Goal: Information Seeking & Learning: Learn about a topic

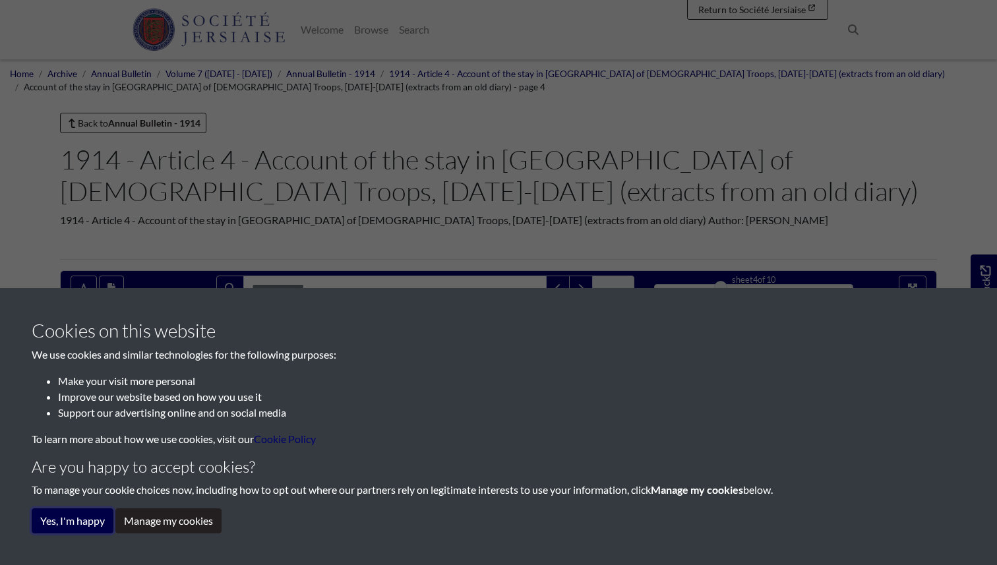
click at [69, 522] on button "Yes, I'm happy" at bounding box center [73, 521] width 82 height 25
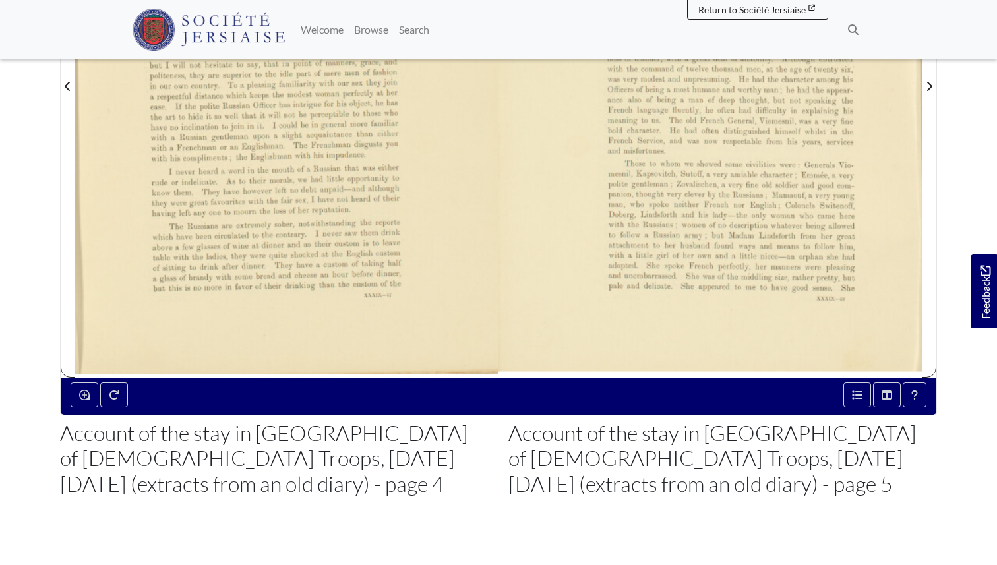
scroll to position [538, 0]
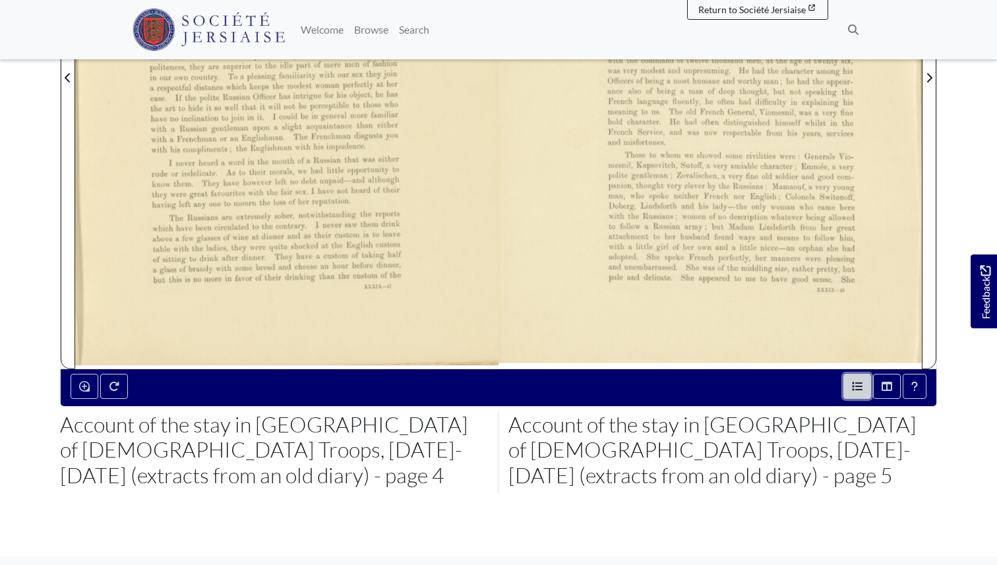
click at [855, 379] on button "Open metadata window" at bounding box center [858, 386] width 28 height 25
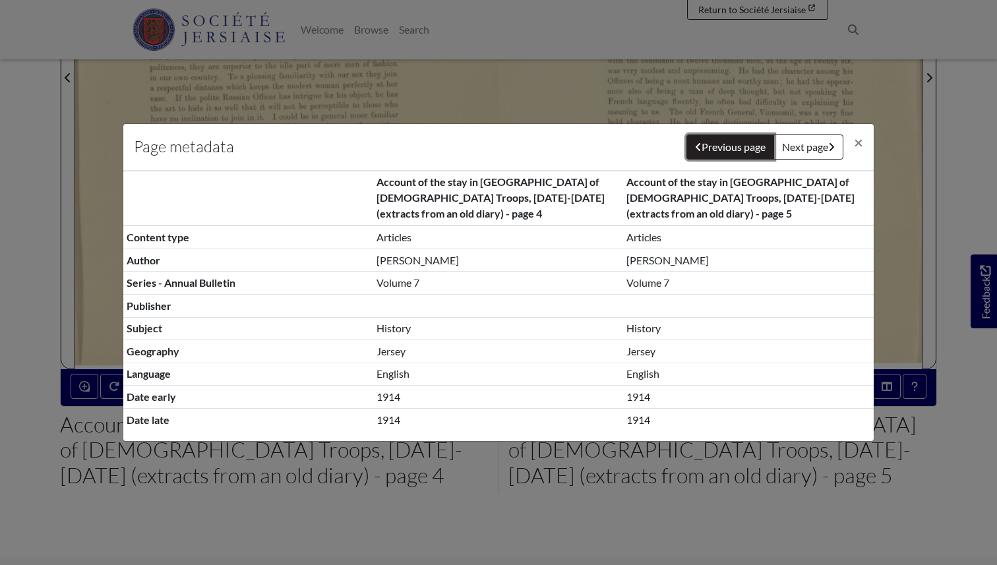
click at [745, 152] on button "Previous page" at bounding box center [731, 147] width 88 height 25
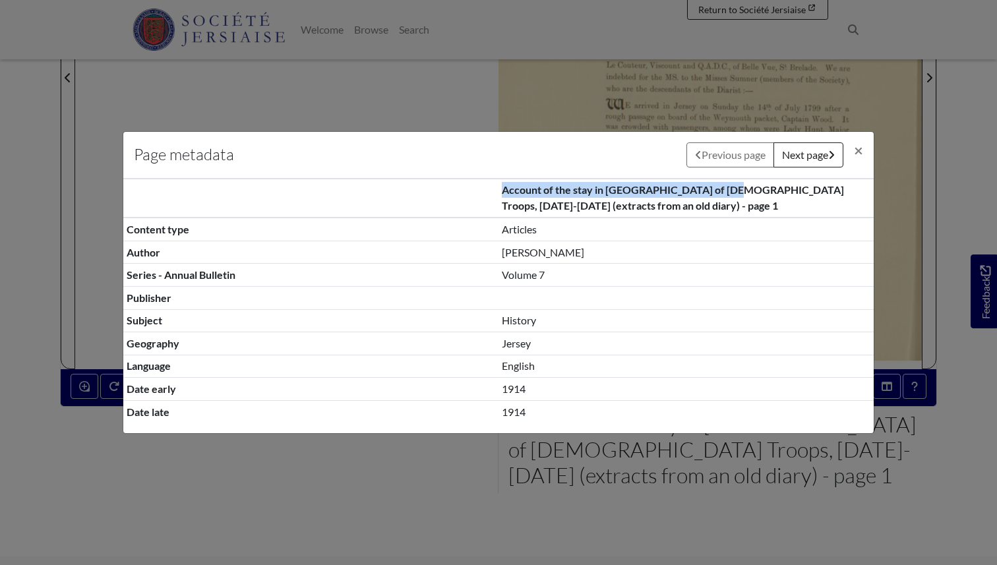
drag, startPoint x: 502, startPoint y: 187, endPoint x: 720, endPoint y: 188, distance: 217.7
click at [720, 188] on th "Account of the stay in [GEOGRAPHIC_DATA] of [DEMOGRAPHIC_DATA] Troops, [DATE]-[…" at bounding box center [686, 198] width 375 height 39
copy th "Account of the stay in [GEOGRAPHIC_DATA] of Russian Troops"
click at [861, 149] on span "×" at bounding box center [858, 149] width 9 height 19
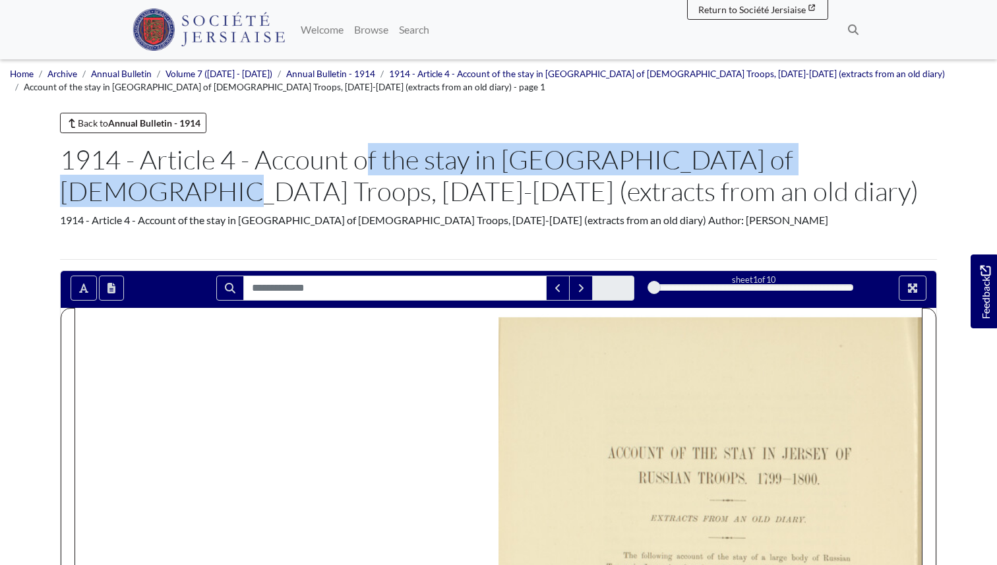
drag, startPoint x: 257, startPoint y: 157, endPoint x: 775, endPoint y: 167, distance: 518.5
click at [775, 167] on h1 "1914 - Article 4 - Account of the stay in [GEOGRAPHIC_DATA] of [DEMOGRAPHIC_DAT…" at bounding box center [498, 175] width 877 height 63
copy h1 "Account of the stay in [GEOGRAPHIC_DATA] of Russian Troops"
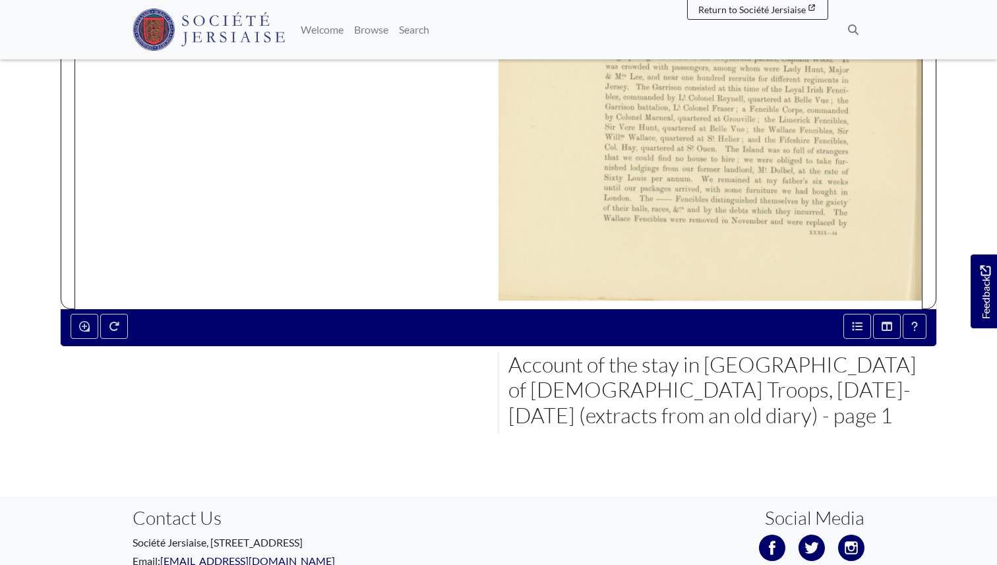
scroll to position [681, 0]
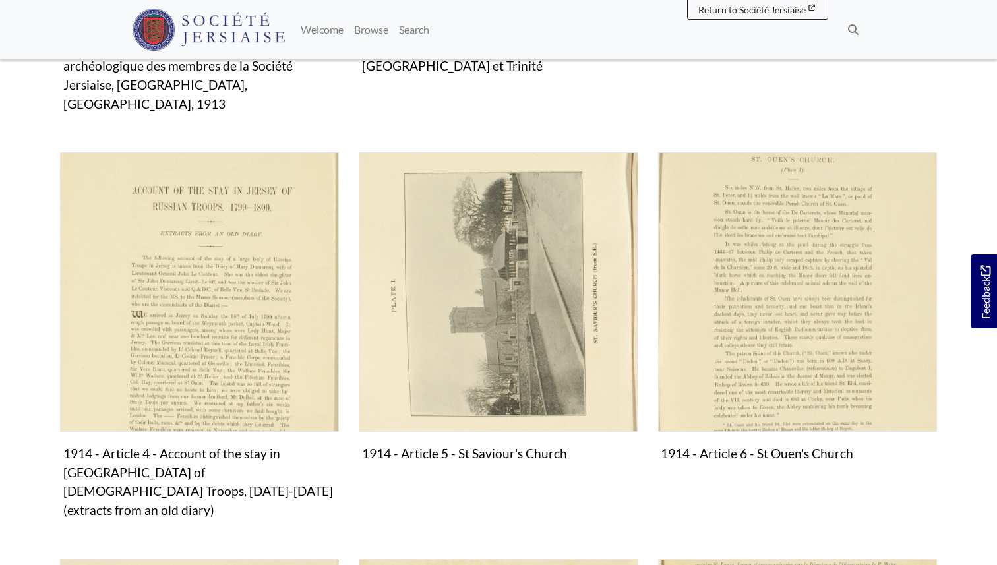
scroll to position [593, 0]
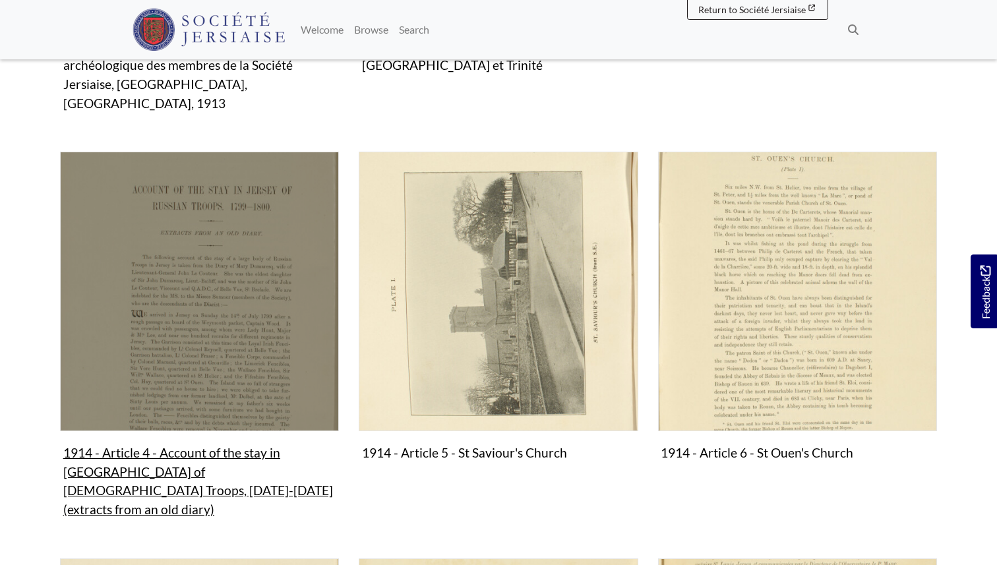
click at [233, 435] on figure "1914 - Article 4 - Account of the stay in Jersey of Russian Troops, 1799-1800 (…" at bounding box center [199, 337] width 279 height 371
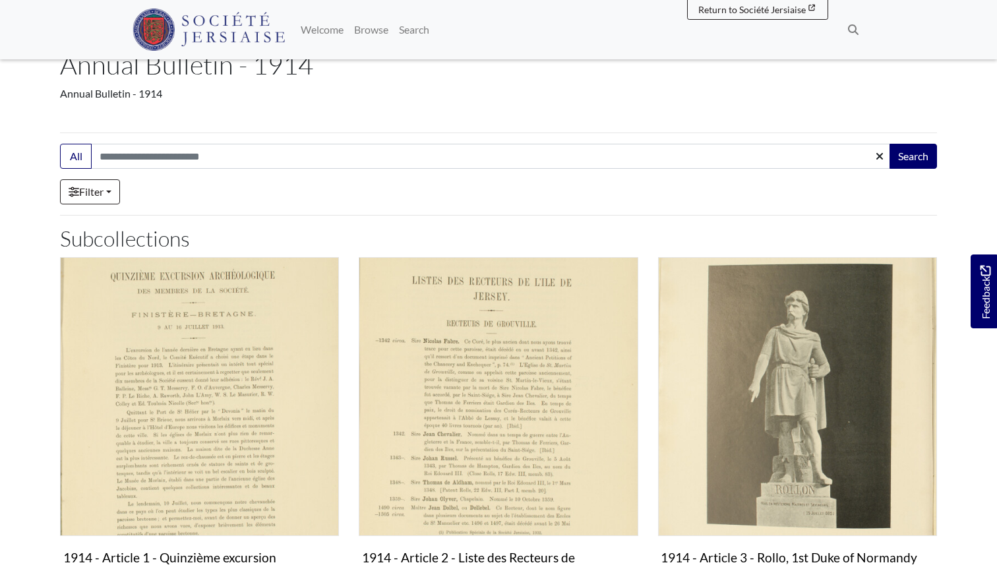
scroll to position [0, 0]
